Goal: Task Accomplishment & Management: Manage account settings

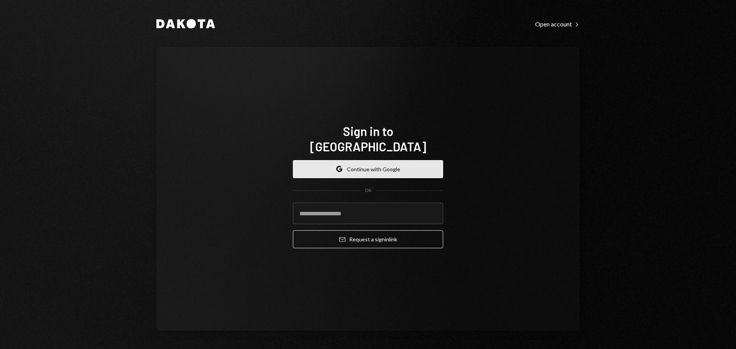
click at [369, 168] on button "Google Continue with Google" at bounding box center [368, 169] width 150 height 18
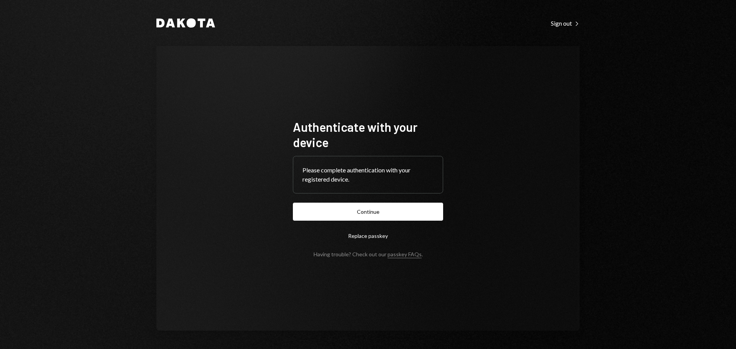
click at [342, 216] on button "Continue" at bounding box center [368, 212] width 150 height 18
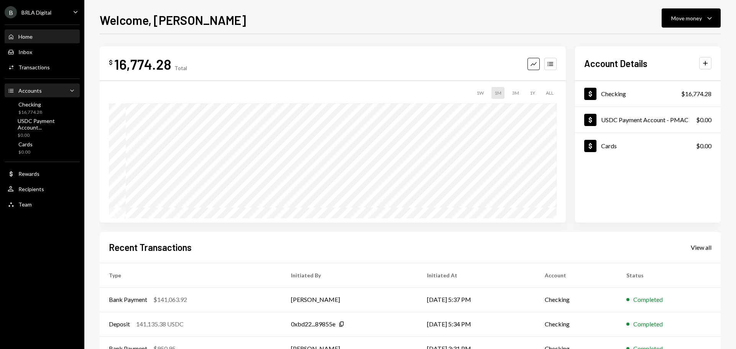
click at [34, 87] on div "Accounts Accounts" at bounding box center [25, 90] width 34 height 7
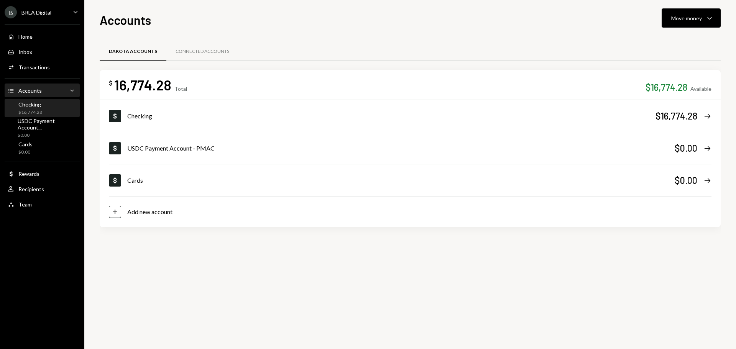
click at [43, 106] on div "Checking $16,774.28" at bounding box center [42, 108] width 69 height 15
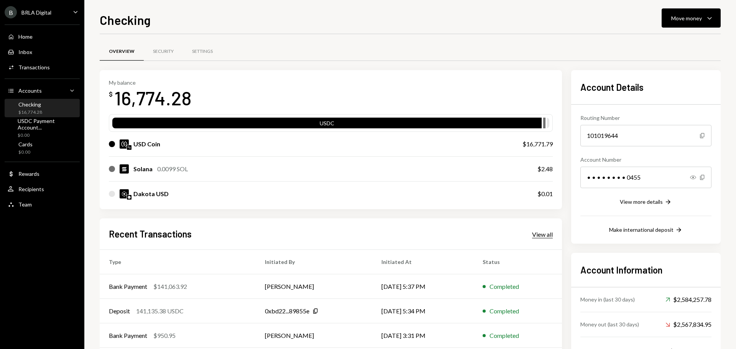
click at [533, 233] on div "View all" at bounding box center [542, 235] width 21 height 8
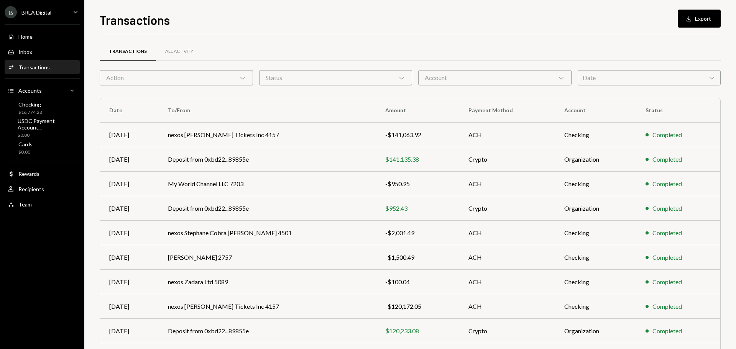
click at [133, 53] on div "Transactions" at bounding box center [128, 51] width 38 height 7
click at [503, 80] on div "Account Chevron Down" at bounding box center [494, 77] width 153 height 15
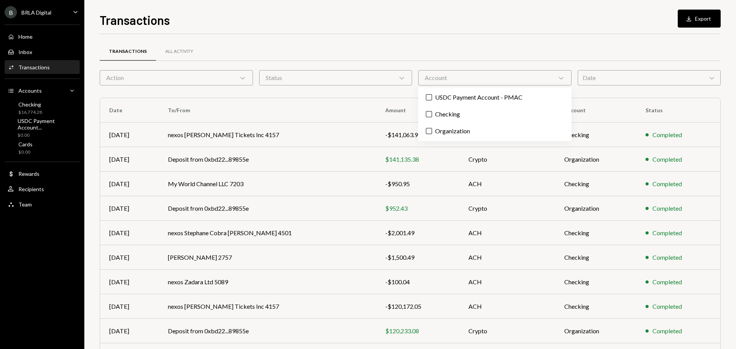
click at [504, 61] on div "Transactions All Activity" at bounding box center [410, 56] width 621 height 28
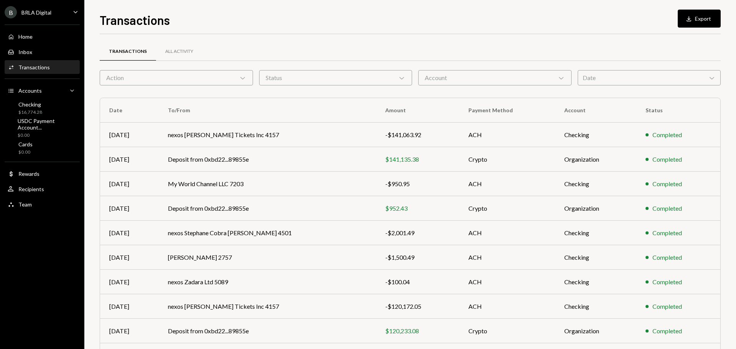
click at [606, 79] on div "Date Chevron Down" at bounding box center [649, 77] width 143 height 15
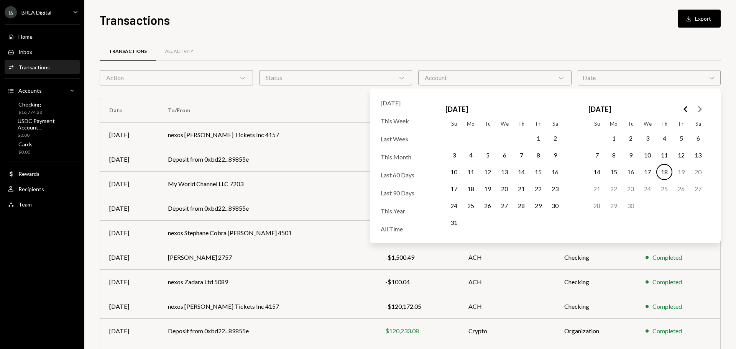
click at [685, 108] on polygon "Go to the Previous Month" at bounding box center [686, 109] width 4 height 6
click at [702, 112] on icon "Go to the Next Month" at bounding box center [699, 109] width 9 height 9
click at [633, 136] on button "1" at bounding box center [631, 138] width 16 height 16
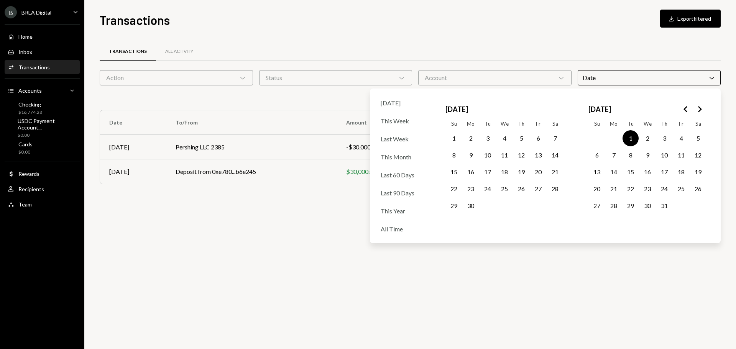
click at [662, 205] on button "31" at bounding box center [665, 206] width 16 height 16
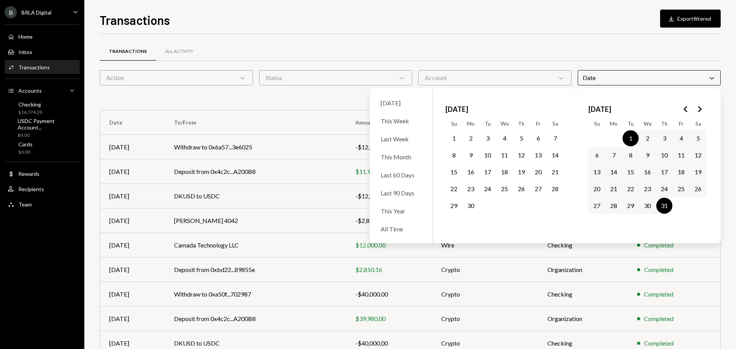
click at [667, 46] on div "Transactions All Activity" at bounding box center [410, 52] width 621 height 20
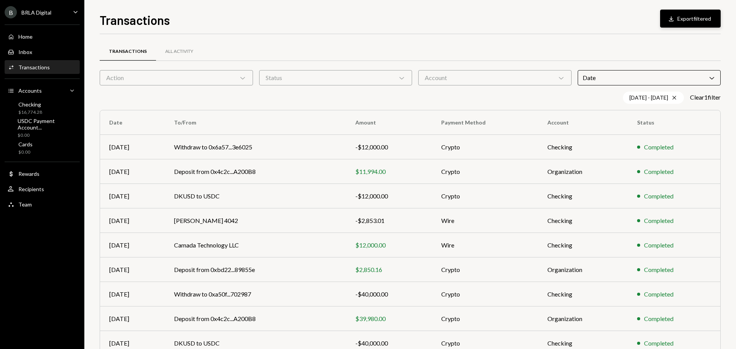
click at [682, 16] on button "Download Export filtered" at bounding box center [690, 19] width 61 height 18
click at [628, 100] on div "07/01/25 - 07/31/25 Cross" at bounding box center [653, 98] width 61 height 12
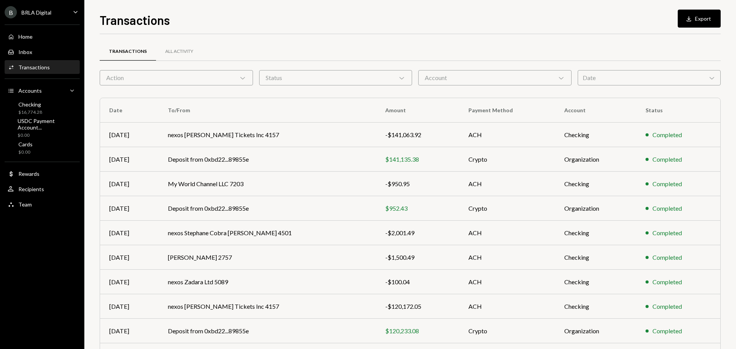
click at [627, 81] on div "Date Chevron Down" at bounding box center [649, 77] width 143 height 15
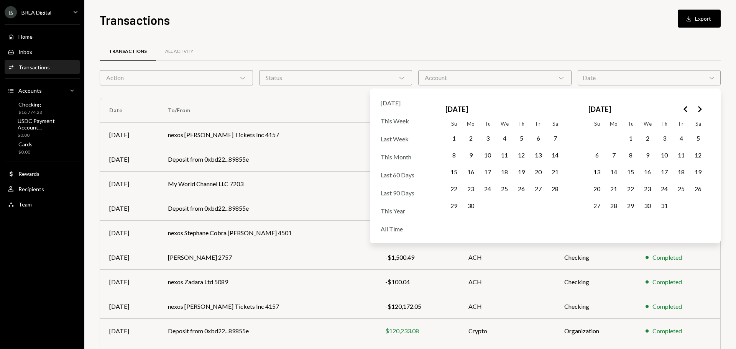
click at [455, 137] on button "1" at bounding box center [454, 138] width 16 height 16
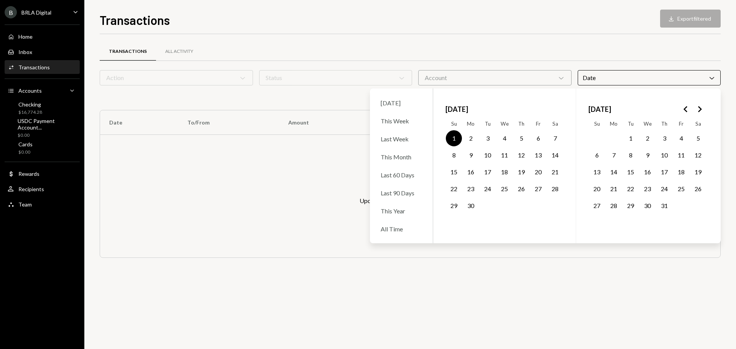
click at [468, 204] on button "30" at bounding box center [471, 206] width 16 height 16
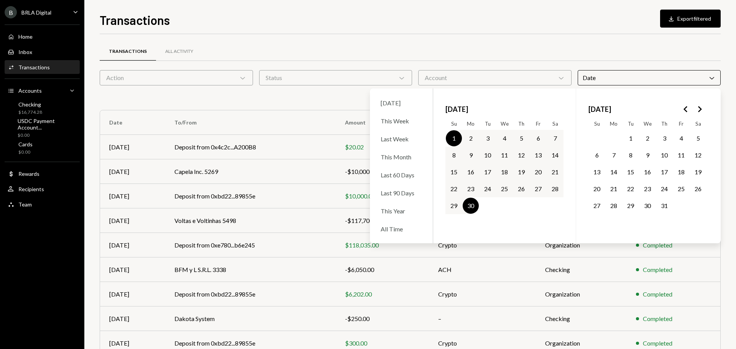
click at [625, 43] on div "Transactions All Activity" at bounding box center [410, 52] width 621 height 20
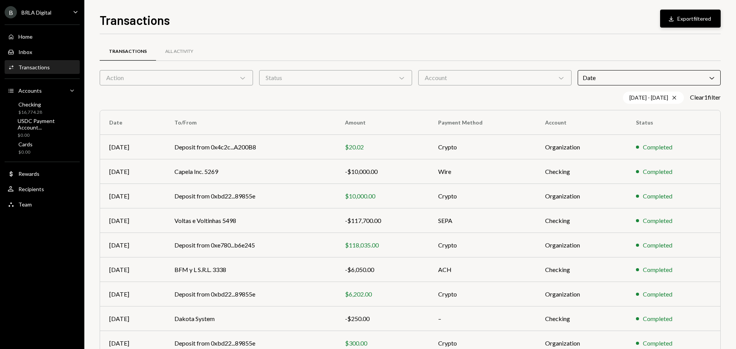
click at [689, 18] on button "Download Export filtered" at bounding box center [690, 19] width 61 height 18
drag, startPoint x: 639, startPoint y: 59, endPoint x: 631, endPoint y: 83, distance: 25.8
click at [639, 59] on div "Transactions All Activity" at bounding box center [410, 52] width 621 height 20
click at [633, 96] on div "06/01/25 - 06/30/25 Cross" at bounding box center [653, 98] width 61 height 12
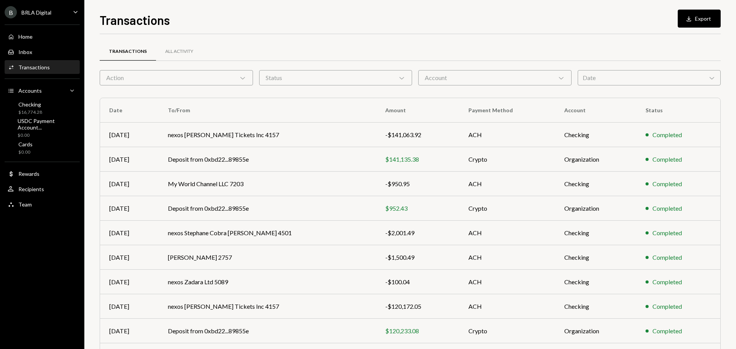
click at [619, 81] on div "Date Chevron Down" at bounding box center [649, 77] width 143 height 15
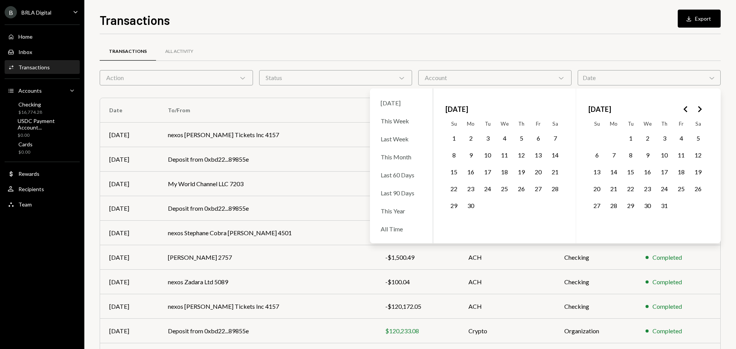
click at [701, 111] on icon "Go to the Next Month" at bounding box center [699, 109] width 9 height 9
click at [537, 136] on button "1" at bounding box center [538, 138] width 16 height 16
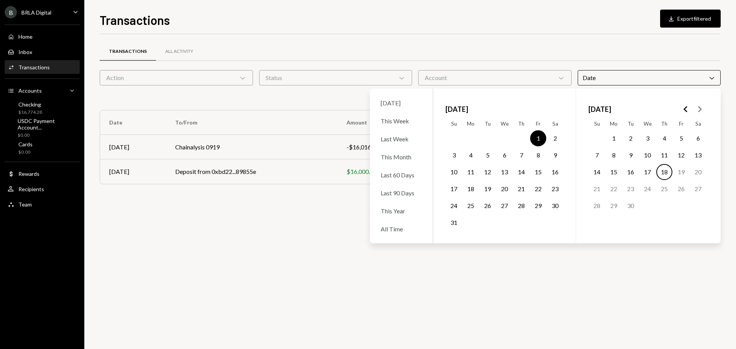
click at [450, 224] on button "31" at bounding box center [454, 223] width 16 height 16
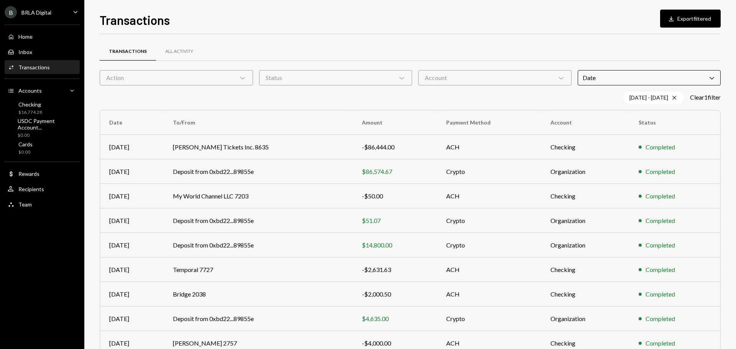
click at [588, 30] on div "Transactions Download Export filtered Transactions All Activity Action Chevron …" at bounding box center [410, 180] width 621 height 339
click at [692, 18] on button "Download Export filtered" at bounding box center [690, 19] width 61 height 18
click at [638, 82] on div "Date Chevron Down" at bounding box center [649, 77] width 143 height 15
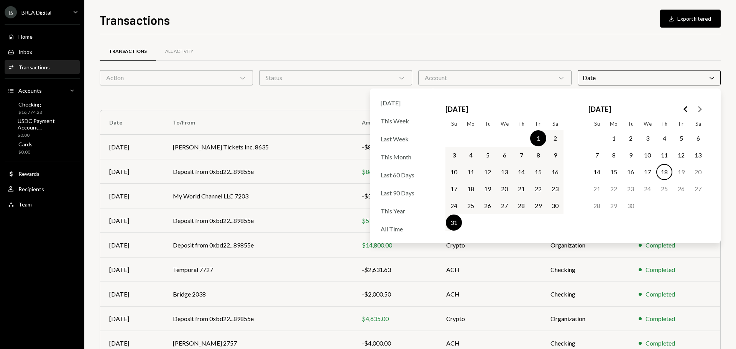
click at [640, 74] on div "Date Chevron Down" at bounding box center [649, 77] width 143 height 15
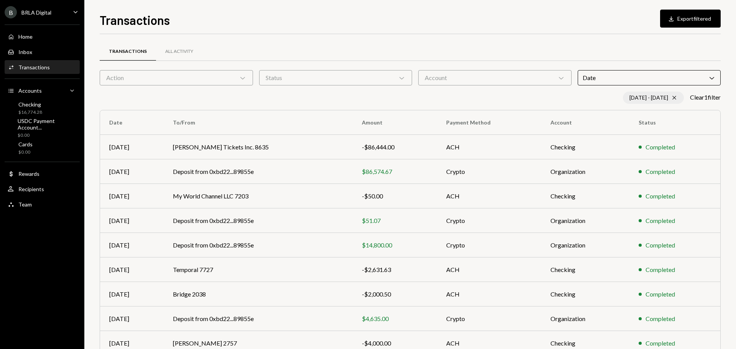
click at [647, 96] on div "08/01/25 - 08/31/25 Cross" at bounding box center [653, 98] width 61 height 12
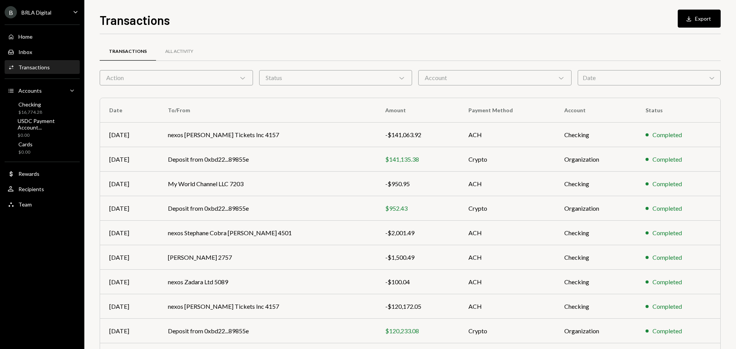
click at [633, 79] on div "Date Chevron Down" at bounding box center [649, 77] width 143 height 15
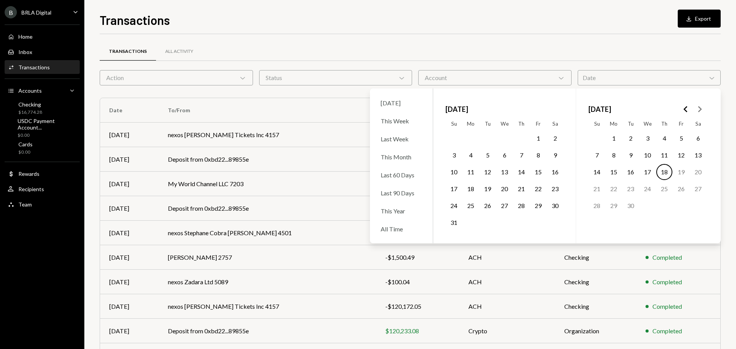
click at [686, 109] on icon "Go to the Previous Month" at bounding box center [686, 109] width 9 height 9
click at [456, 135] on button "1" at bounding box center [454, 138] width 16 height 16
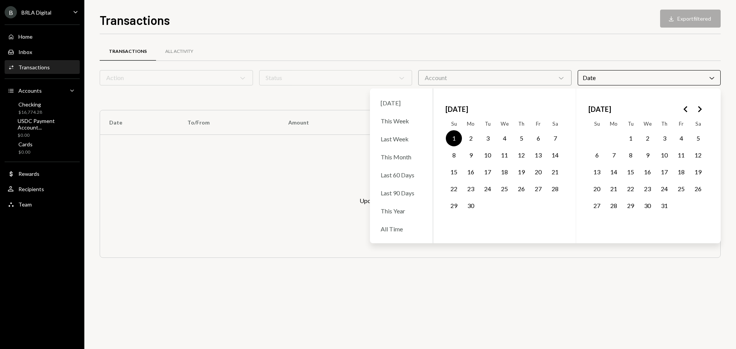
click at [700, 109] on polygon "Go to the Next Month" at bounding box center [700, 109] width 4 height 6
click at [452, 226] on button "31" at bounding box center [454, 223] width 16 height 16
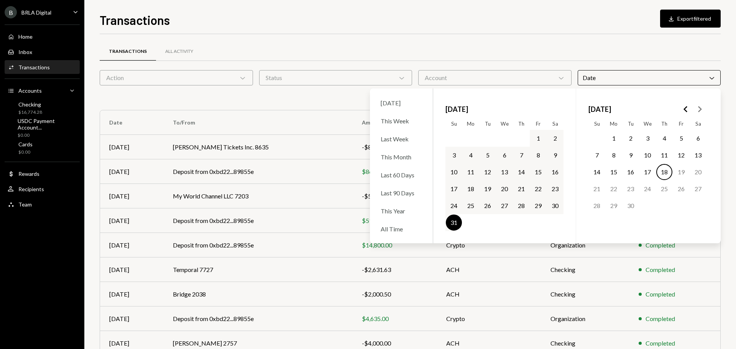
click at [621, 53] on div "Transactions All Activity" at bounding box center [410, 52] width 621 height 20
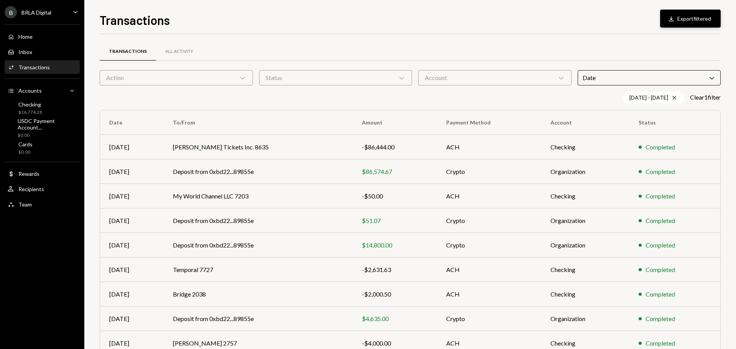
click at [693, 21] on button "Download Export filtered" at bounding box center [690, 19] width 61 height 18
click at [675, 17] on icon "Download" at bounding box center [672, 19] width 8 height 8
drag, startPoint x: 525, startPoint y: 46, endPoint x: 505, endPoint y: 25, distance: 30.1
click at [525, 46] on div "Transactions All Activity" at bounding box center [410, 52] width 621 height 20
